Goal: Information Seeking & Learning: Learn about a topic

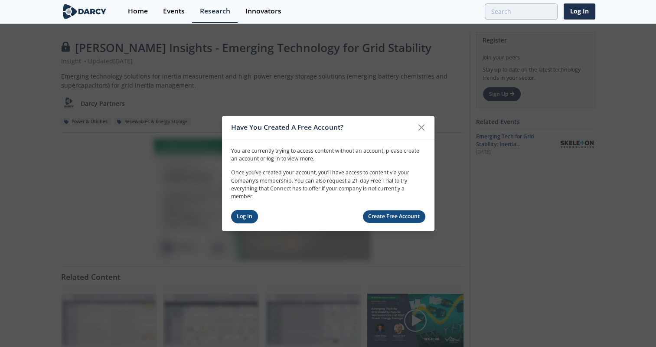
click at [247, 217] on link "Log In" at bounding box center [244, 216] width 27 height 13
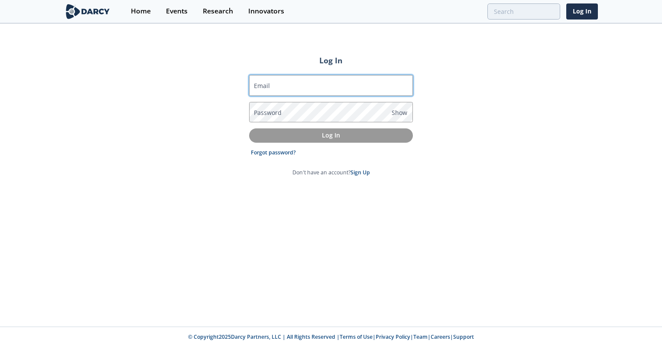
click at [277, 83] on input "Email" at bounding box center [331, 85] width 164 height 21
type input "[PERSON_NAME][EMAIL_ADDRESS][DOMAIN_NAME]"
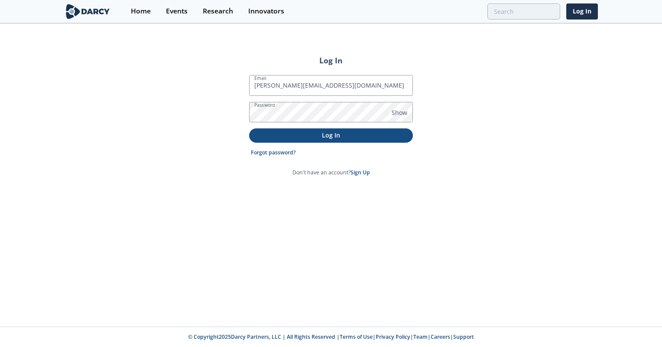
click at [328, 136] on p "Log In" at bounding box center [331, 134] width 152 height 9
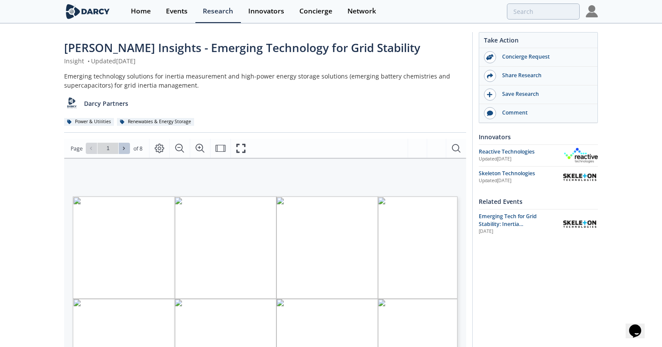
click at [123, 147] on icon at bounding box center [124, 148] width 2 height 3
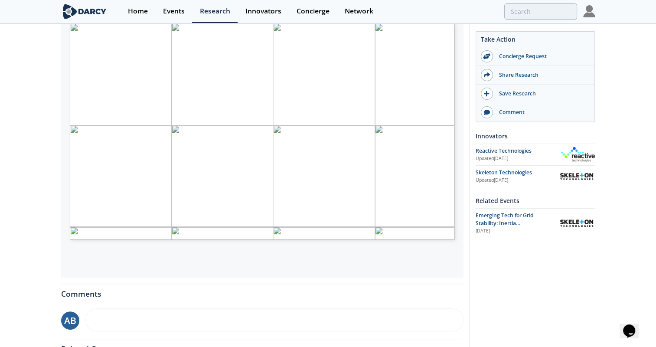
scroll to position [87, 0]
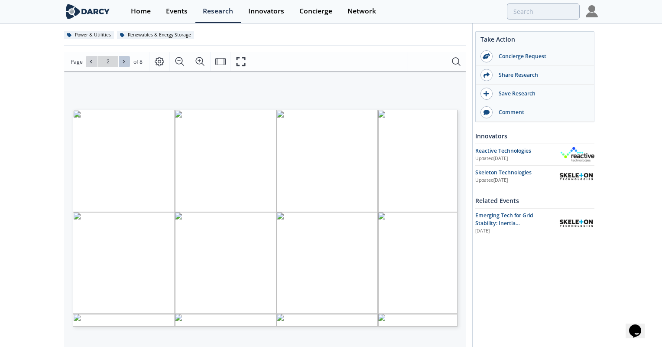
click at [124, 65] on button at bounding box center [124, 61] width 11 height 11
type input "3"
click at [124, 65] on button at bounding box center [124, 61] width 11 height 11
type input "4"
